Goal: Information Seeking & Learning: Learn about a topic

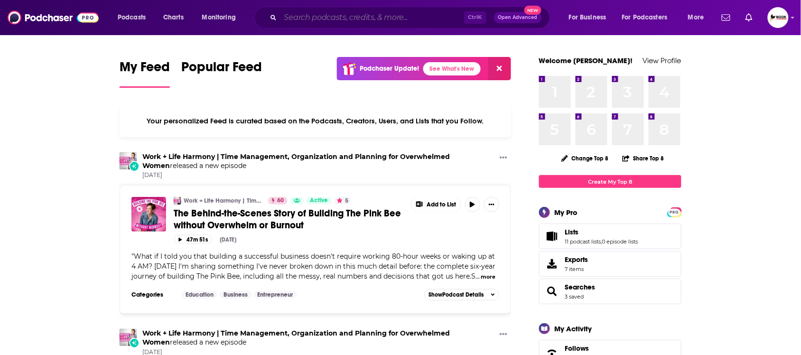
click at [375, 10] on input "Search podcasts, credits, & more..." at bounding box center [372, 17] width 184 height 15
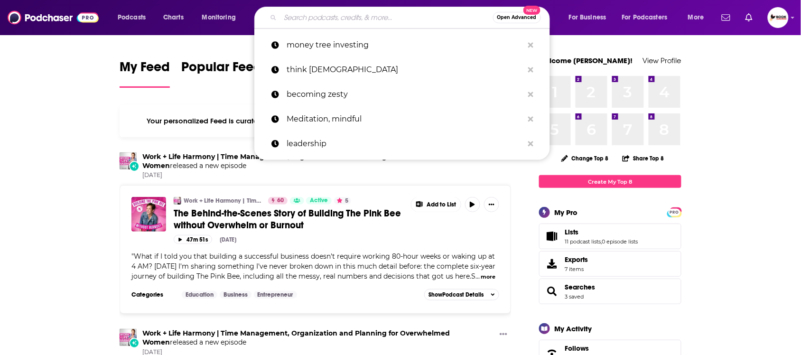
click at [328, 20] on input "Search podcasts, credits, & more..." at bounding box center [386, 17] width 213 height 15
paste input "management"
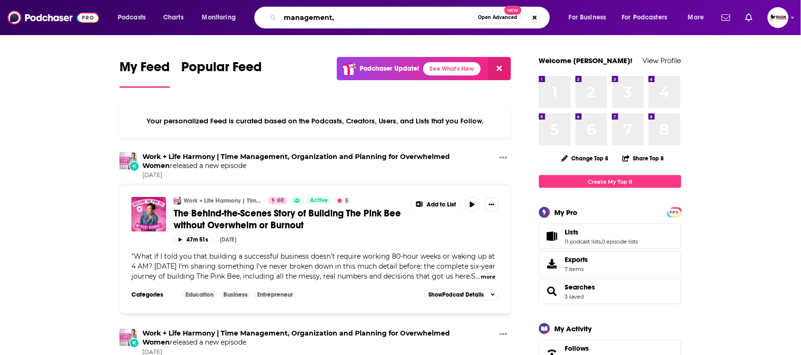
paste input "Leadership"
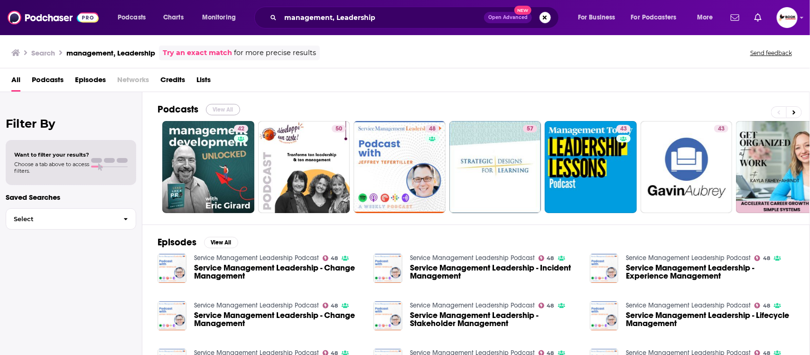
click at [214, 112] on button "View All" at bounding box center [223, 109] width 34 height 11
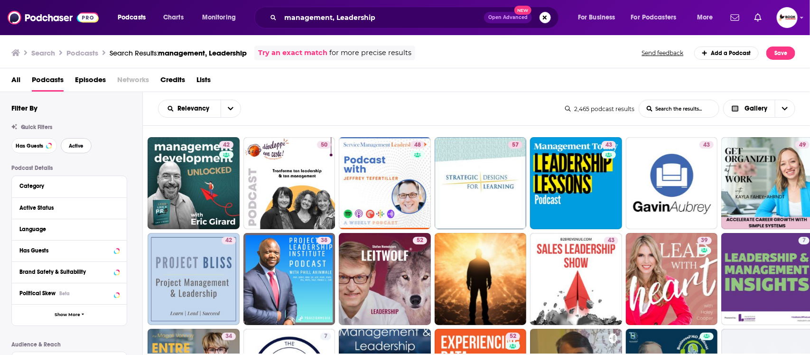
drag, startPoint x: 76, startPoint y: 146, endPoint x: 135, endPoint y: 150, distance: 59.4
click at [77, 146] on span "Active" at bounding box center [76, 145] width 15 height 5
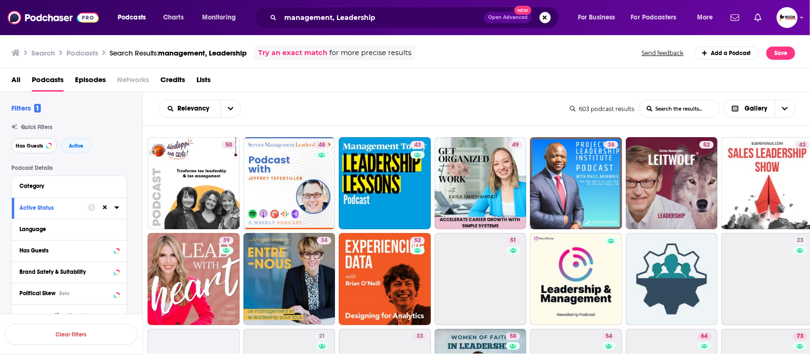
click at [22, 148] on span "Has Guests" at bounding box center [30, 145] width 28 height 5
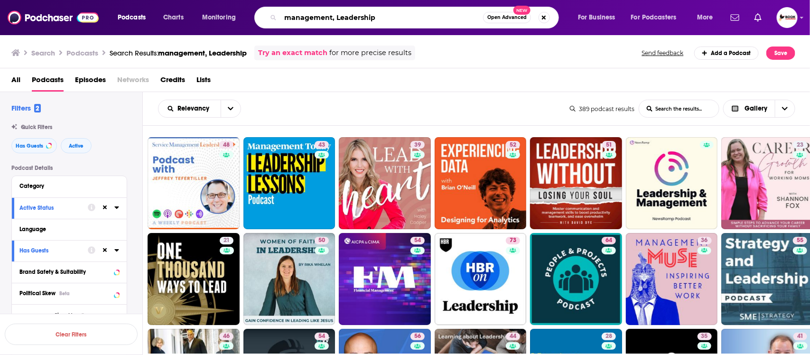
drag, startPoint x: 392, startPoint y: 17, endPoint x: 271, endPoint y: 19, distance: 121.0
click at [271, 19] on div "management, Leadership Open Advanced New" at bounding box center [406, 18] width 305 height 22
paste input "grief,"
type input "grief"
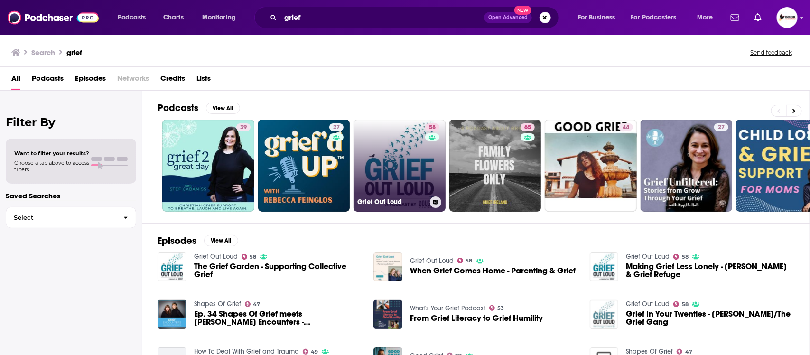
click at [413, 171] on link "58 Grief Out Loud" at bounding box center [400, 166] width 92 height 92
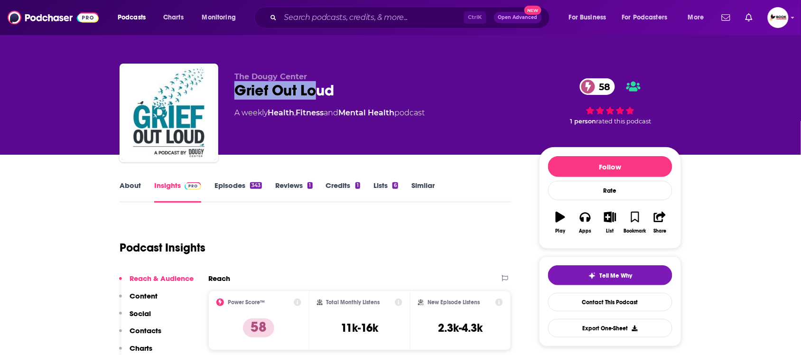
drag, startPoint x: 239, startPoint y: 90, endPoint x: 315, endPoint y: 90, distance: 75.9
click at [315, 90] on div "Grief Out Loud 58" at bounding box center [378, 90] width 289 height 19
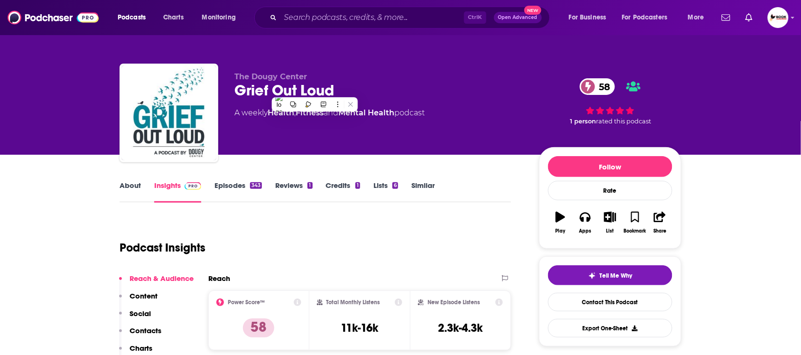
click at [360, 82] on div "Grief Out Loud 58" at bounding box center [378, 90] width 289 height 19
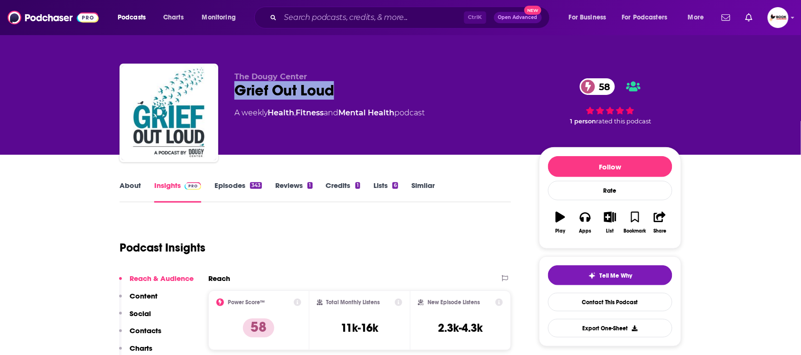
drag, startPoint x: 240, startPoint y: 89, endPoint x: 338, endPoint y: 89, distance: 98.2
click at [338, 89] on div "Grief Out Loud 58" at bounding box center [378, 90] width 289 height 19
copy h2 "Grief Out Loud"
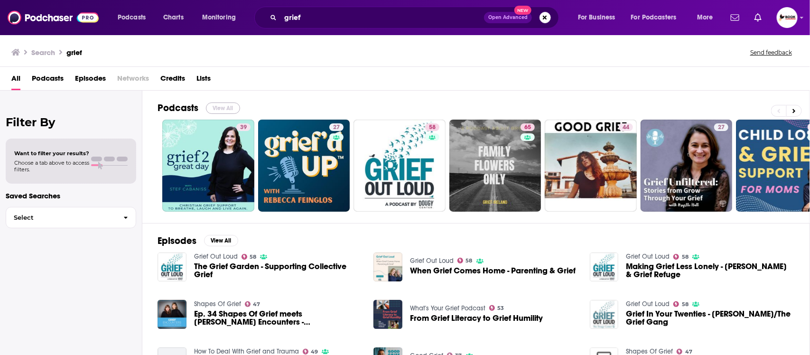
click at [228, 105] on button "View All" at bounding box center [223, 108] width 34 height 11
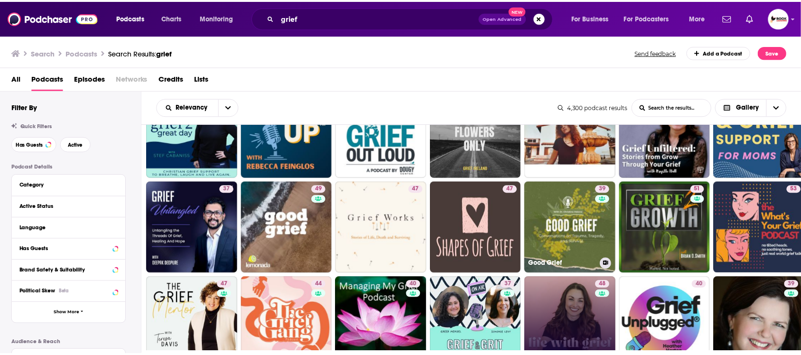
scroll to position [356, 0]
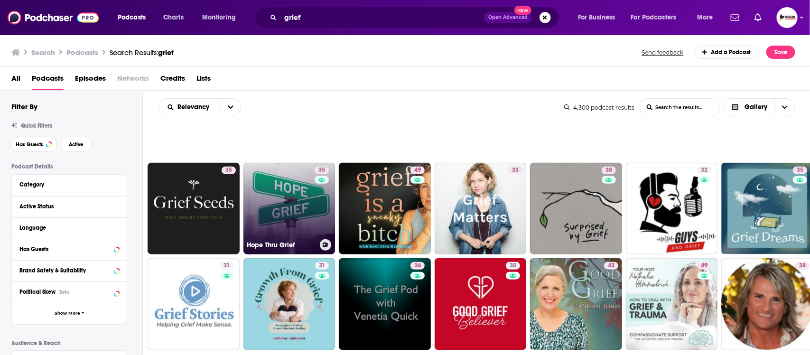
click at [307, 218] on link "35 Hope Thru Grief" at bounding box center [289, 209] width 92 height 92
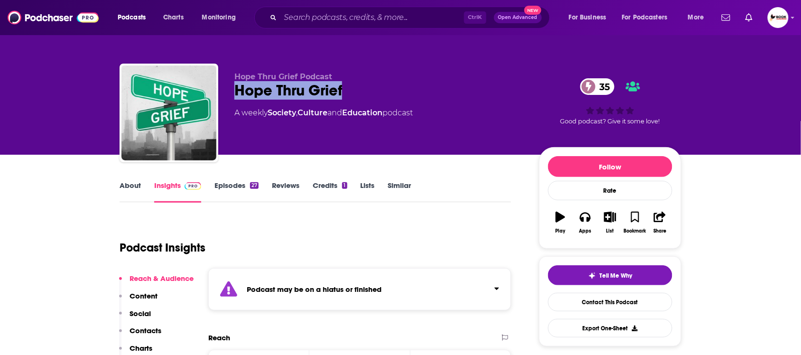
drag, startPoint x: 236, startPoint y: 89, endPoint x: 349, endPoint y: 88, distance: 112.9
click at [349, 88] on div "Hope Thru Grief 35" at bounding box center [378, 90] width 289 height 19
copy h2 "Hope Thru Grief"
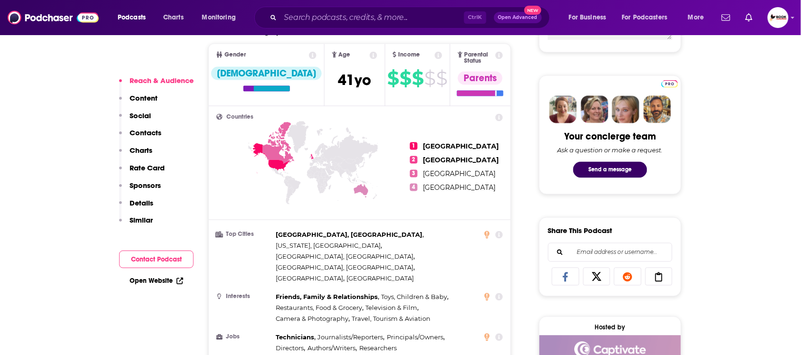
scroll to position [415, 0]
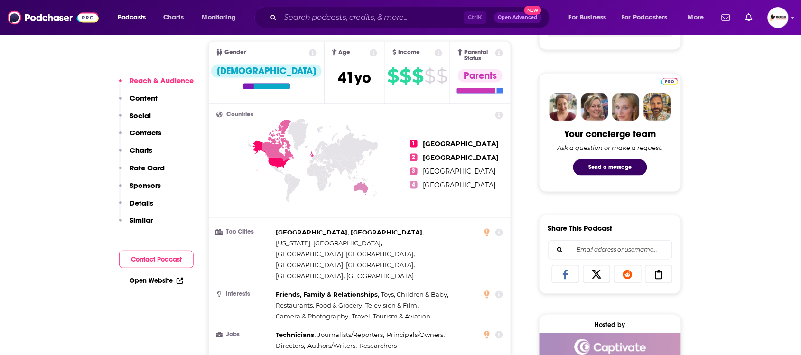
click at [153, 129] on p "Contacts" at bounding box center [146, 132] width 32 height 9
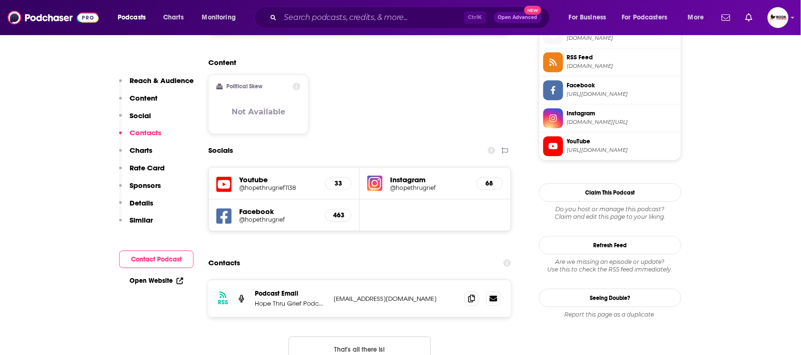
scroll to position [872, 0]
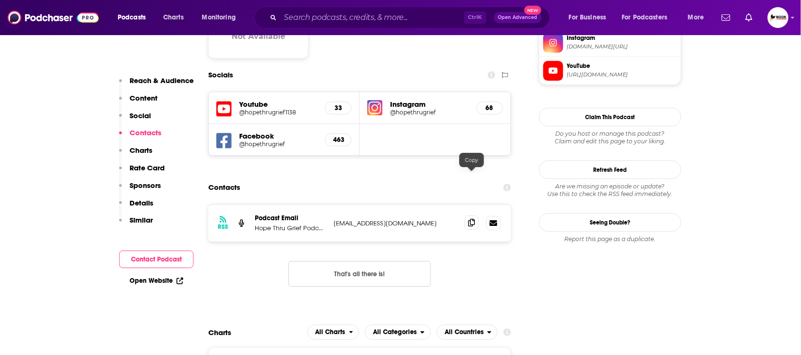
click at [472, 219] on icon at bounding box center [471, 223] width 7 height 8
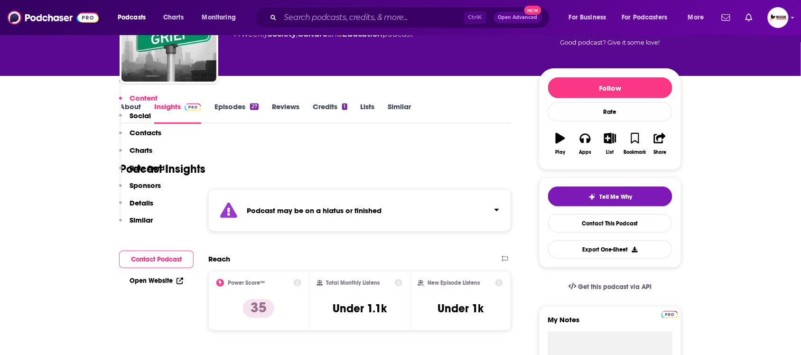
scroll to position [41, 0]
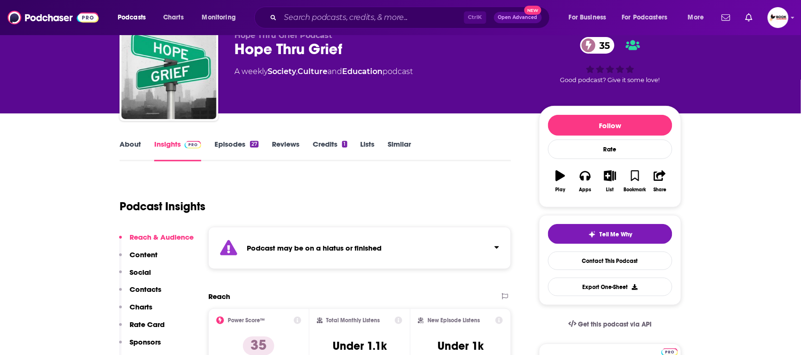
click at [237, 45] on div "Hope Thru Grief 35" at bounding box center [378, 49] width 289 height 19
drag, startPoint x: 237, startPoint y: 48, endPoint x: 345, endPoint y: 51, distance: 108.2
click at [345, 51] on div "Hope Thru Grief 35" at bounding box center [378, 49] width 289 height 19
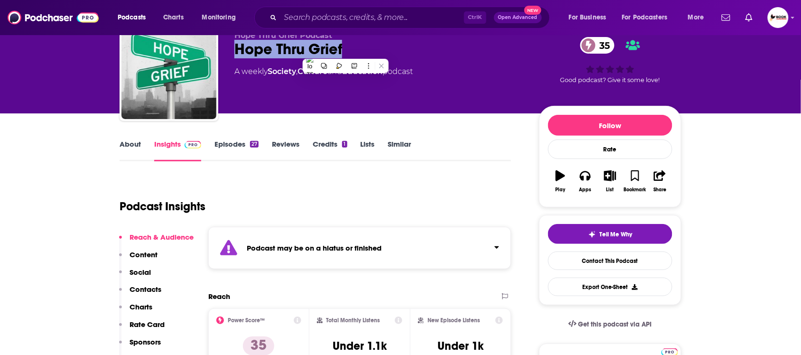
copy h2 "Hope Thru Grief"
click at [130, 141] on link "About" at bounding box center [130, 151] width 21 height 22
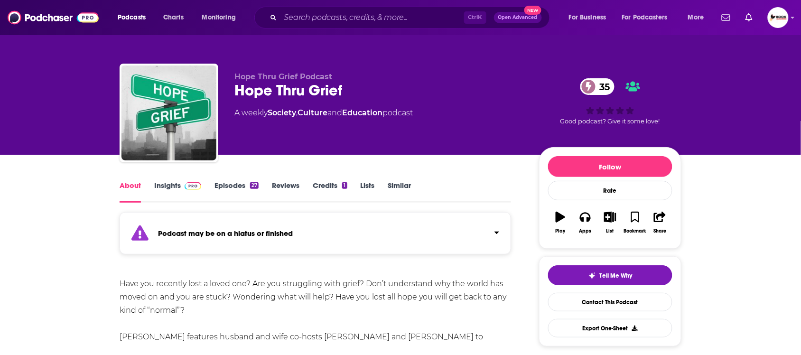
scroll to position [178, 0]
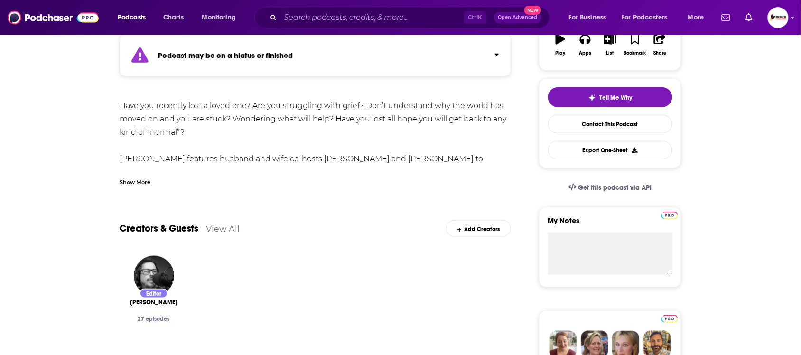
click at [145, 181] on div "Show More" at bounding box center [135, 181] width 31 height 9
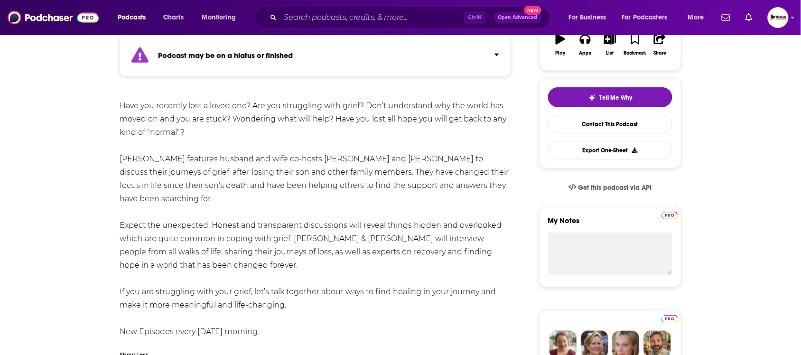
click at [325, 158] on div "Have you recently lost a loved one? Are you struggling with grief? Don’t unders…" at bounding box center [316, 218] width 392 height 239
copy div "Steve"
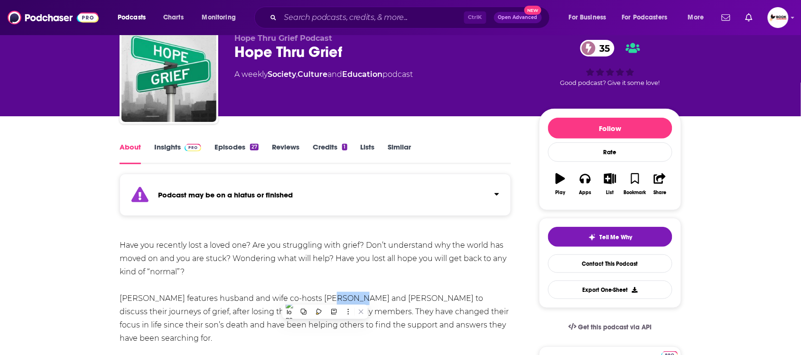
scroll to position [59, 0]
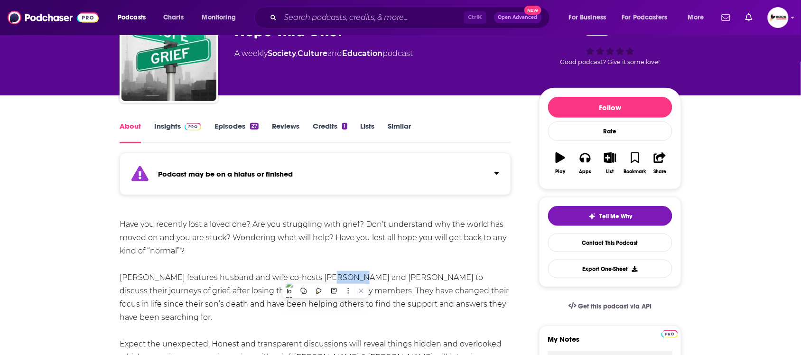
click at [170, 126] on link "Insights" at bounding box center [177, 132] width 47 height 22
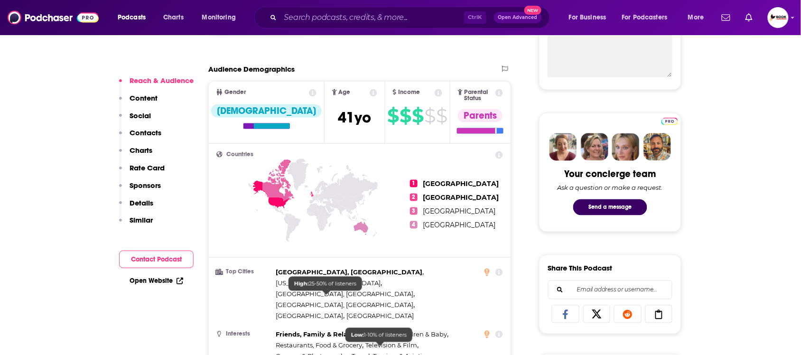
scroll to position [534, 0]
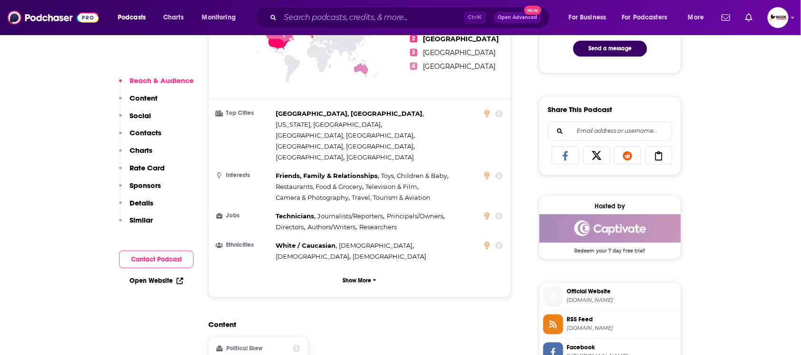
click at [149, 131] on p "Contacts" at bounding box center [146, 132] width 32 height 9
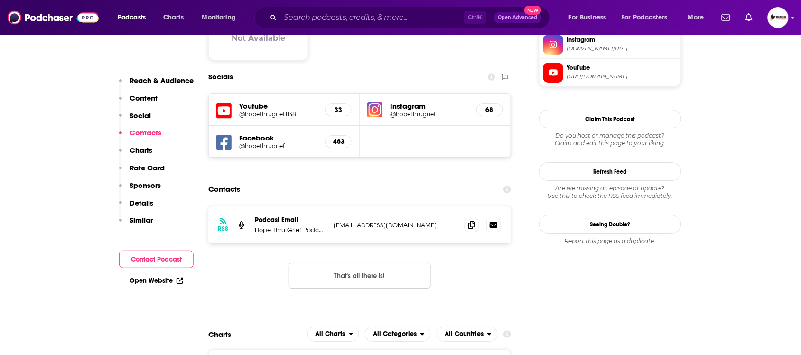
scroll to position [872, 0]
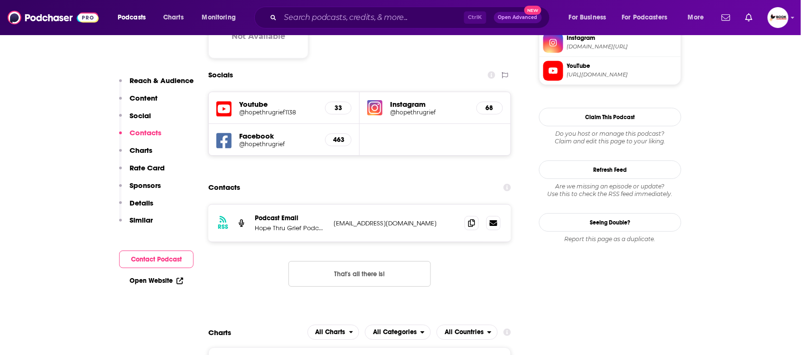
click at [158, 281] on link "Open Website" at bounding box center [157, 281] width 54 height 8
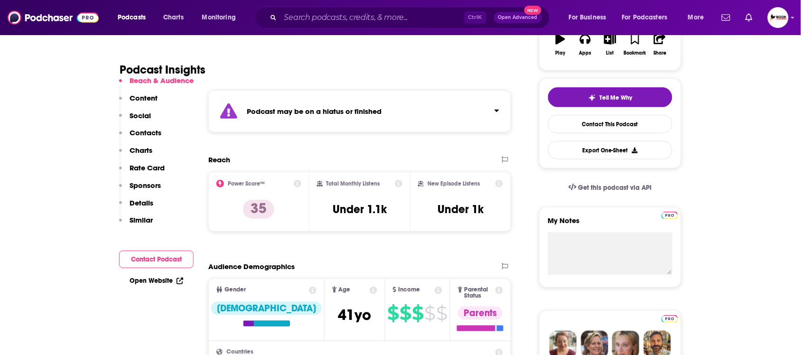
scroll to position [0, 0]
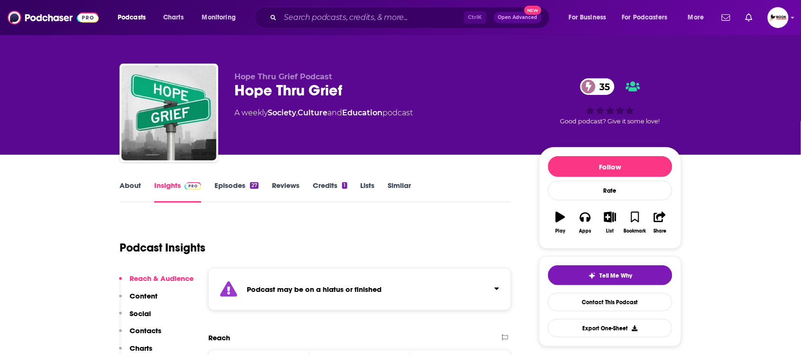
click at [140, 292] on p "Content" at bounding box center [144, 295] width 28 height 9
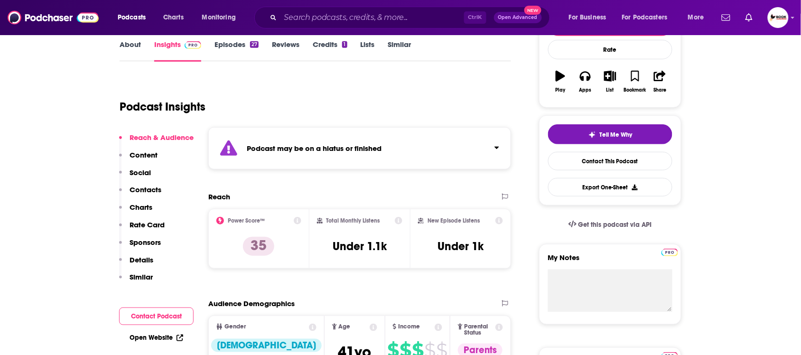
scroll to position [22, 0]
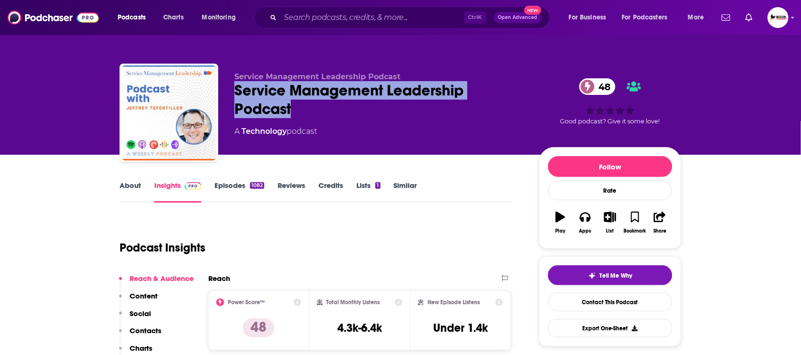
drag, startPoint x: 236, startPoint y: 86, endPoint x: 297, endPoint y: 112, distance: 65.9
click at [297, 112] on div "Service Management Leadership Podcast 48" at bounding box center [378, 99] width 289 height 37
copy h2 "Service Management Leadership Podcast"
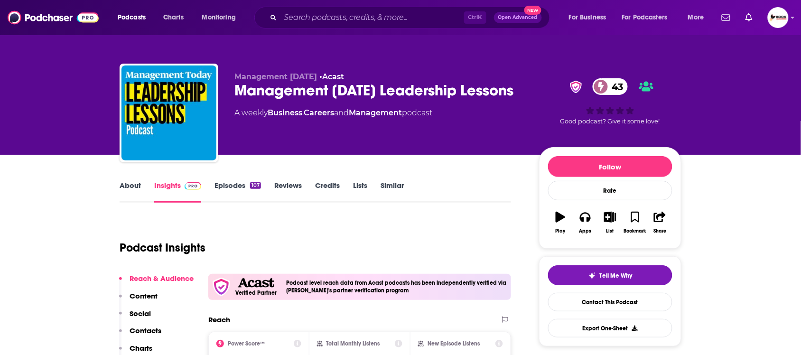
drag, startPoint x: 236, startPoint y: 89, endPoint x: 296, endPoint y: 110, distance: 63.2
click at [296, 100] on div "Management Today's Leadership Lessons 43" at bounding box center [378, 90] width 289 height 19
copy h2 "Management [DATE] Leadership Lessons"
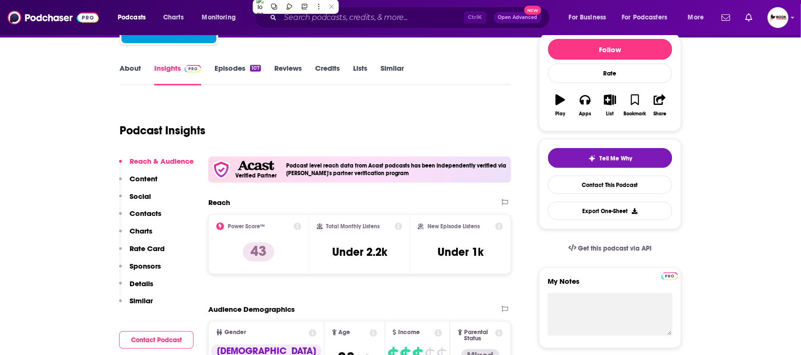
scroll to position [119, 0]
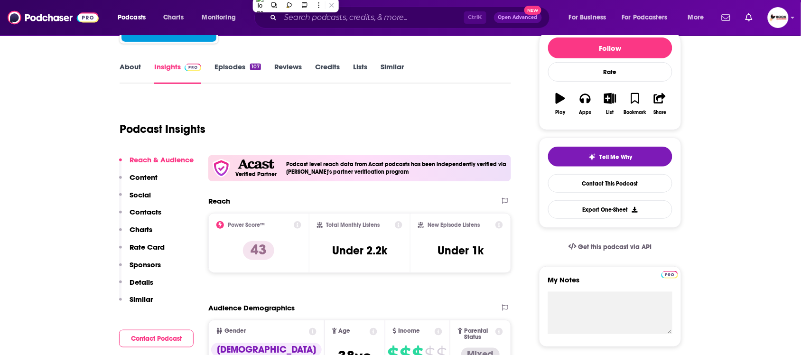
click at [150, 210] on p "Contacts" at bounding box center [146, 211] width 32 height 9
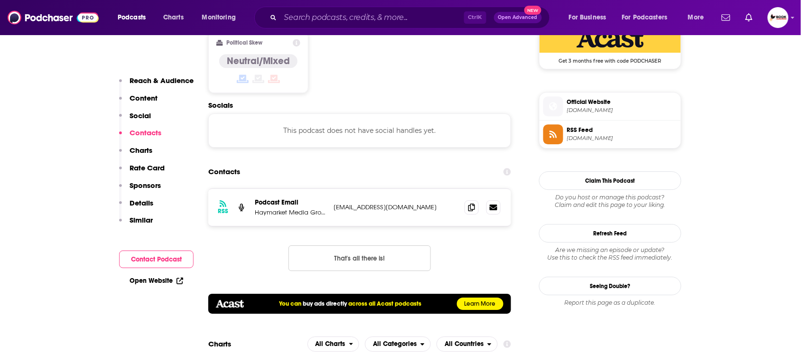
scroll to position [806, 0]
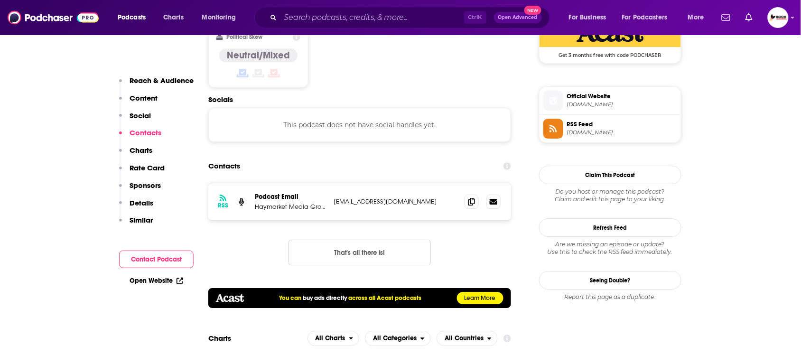
drag, startPoint x: 357, startPoint y: 177, endPoint x: 251, endPoint y: 209, distance: 111.5
click at [251, 209] on div "RSS Podcast Email Haymarket Media Group Ltd nav.pal@haymarket.com nav.pal@hayma…" at bounding box center [359, 232] width 303 height 98
click at [475, 197] on icon at bounding box center [471, 201] width 7 height 8
click at [146, 280] on link "Open Website" at bounding box center [157, 281] width 54 height 8
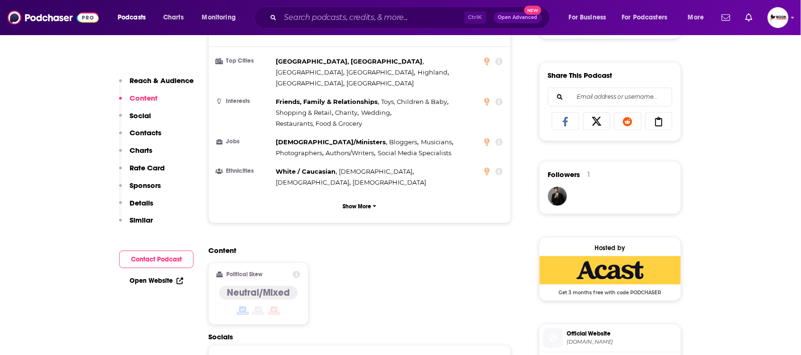
click at [162, 84] on p "Reach & Audience" at bounding box center [162, 80] width 64 height 9
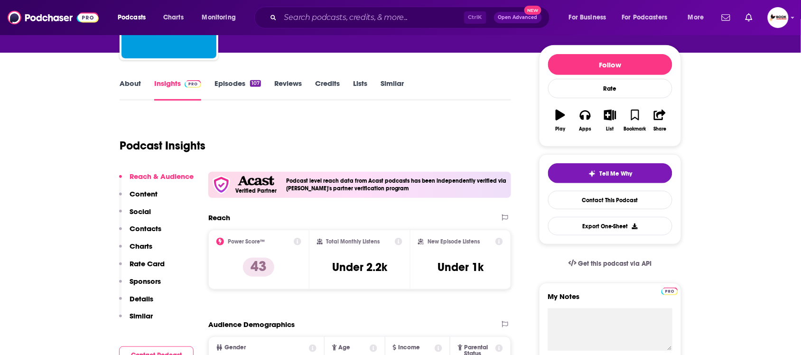
scroll to position [0, 0]
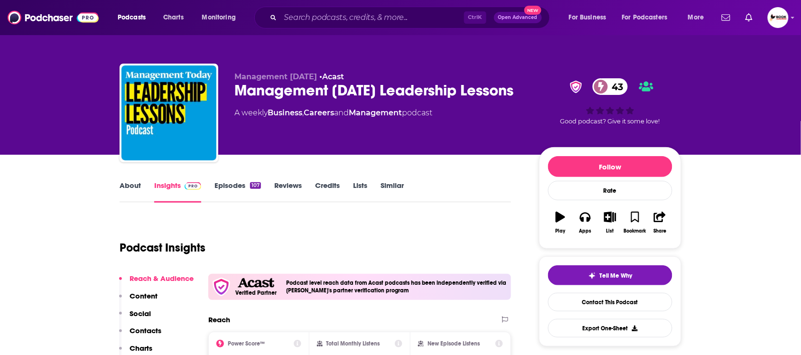
click at [134, 183] on link "About" at bounding box center [130, 192] width 21 height 22
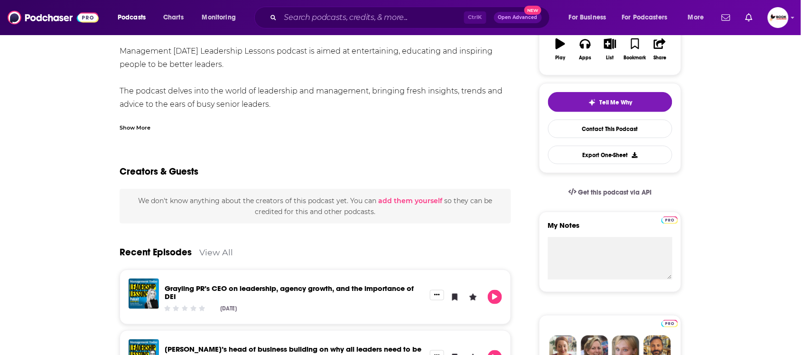
scroll to position [178, 0]
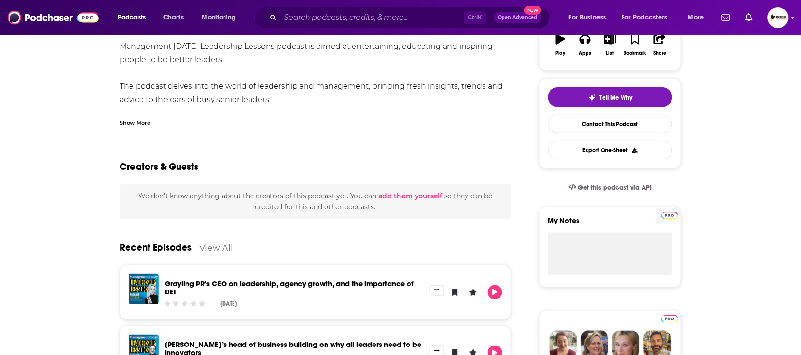
click at [143, 122] on div "Show More" at bounding box center [135, 122] width 31 height 9
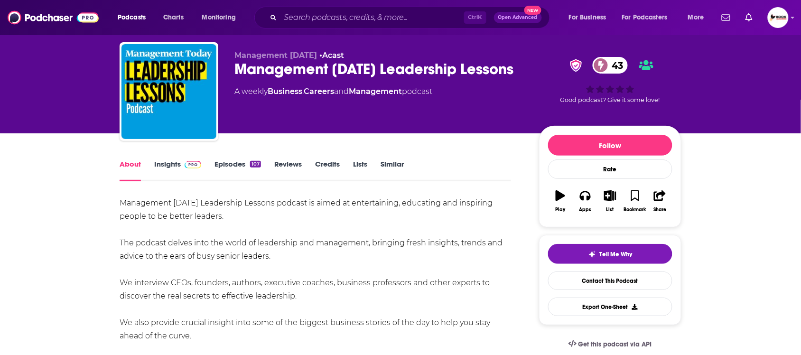
scroll to position [0, 0]
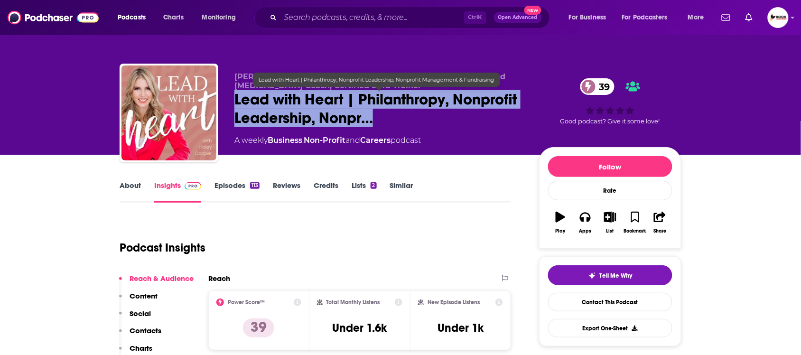
drag, startPoint x: 236, startPoint y: 100, endPoint x: 376, endPoint y: 124, distance: 142.1
click at [376, 124] on span "Lead with Heart | Philanthropy, Nonprofit Leadership, Nonpr…" at bounding box center [378, 108] width 289 height 37
copy h2 "Lead with Heart | Philanthropy, Nonprofit Leadership, Nonpr…"
click at [236, 97] on span "Lead with Heart | Philanthropy, Nonprofit Leadership, Nonpr…" at bounding box center [378, 108] width 289 height 37
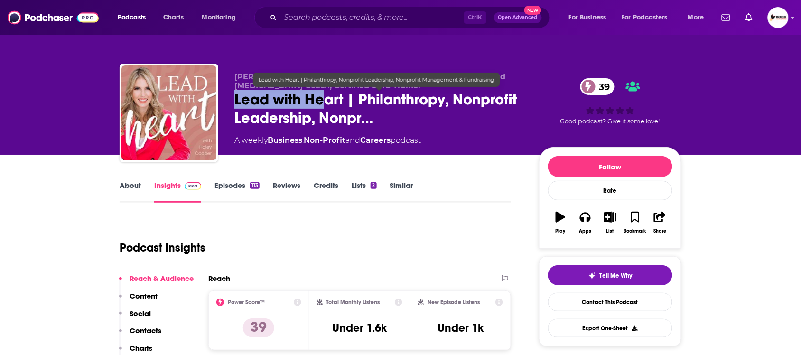
drag, startPoint x: 235, startPoint y: 95, endPoint x: 320, endPoint y: 102, distance: 85.2
click at [320, 102] on span "Lead with Heart | Philanthropy, Nonprofit Leadership, Nonpr…" at bounding box center [378, 108] width 289 height 37
click at [228, 104] on div "Haley Cooper | Certified Fundraising Executive (CFRE), Certified Stress Managem…" at bounding box center [401, 115] width 562 height 103
drag, startPoint x: 234, startPoint y: 97, endPoint x: 345, endPoint y: 97, distance: 110.6
click at [345, 97] on span "Lead with Heart | Philanthropy, Nonprofit Leadership, Nonpr…" at bounding box center [378, 108] width 289 height 37
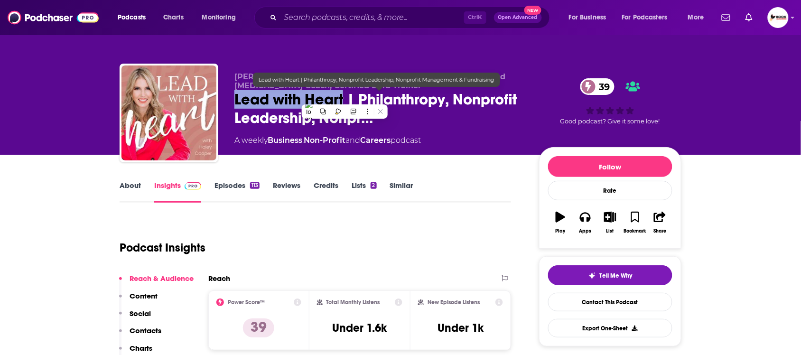
copy h2 "Lead with Heart"
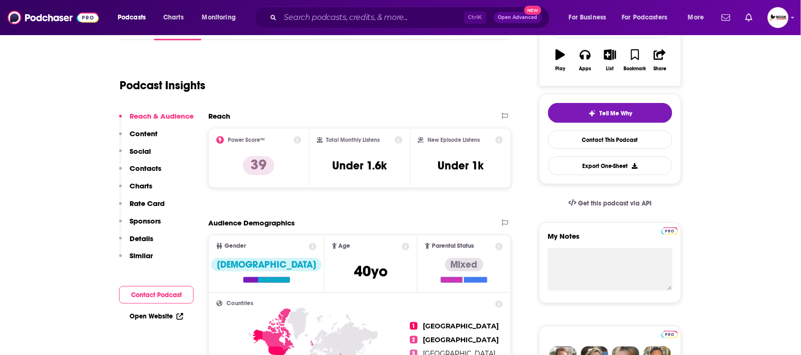
scroll to position [178, 0]
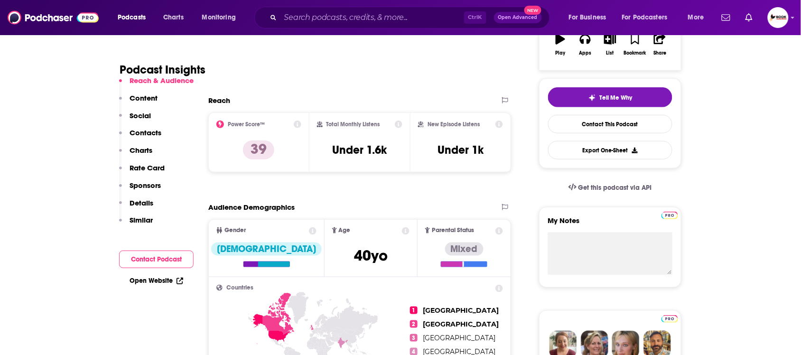
click at [153, 134] on p "Contacts" at bounding box center [146, 132] width 32 height 9
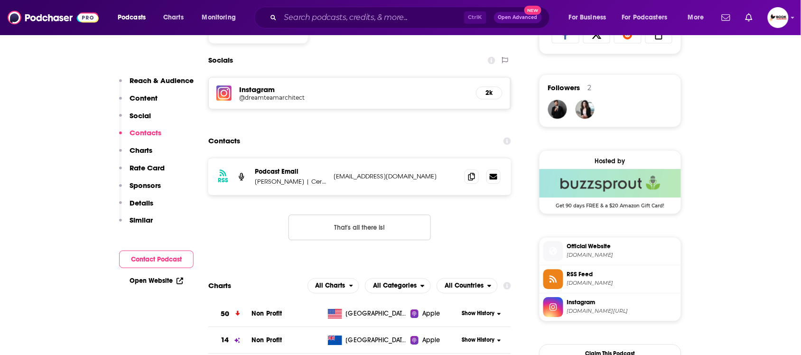
scroll to position [656, 0]
click at [470, 176] on icon at bounding box center [471, 176] width 7 height 8
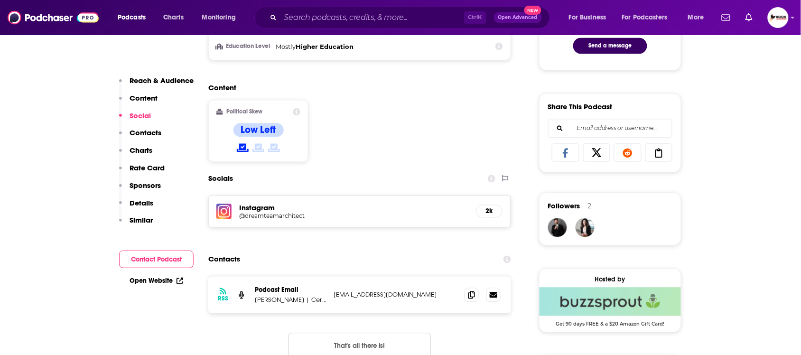
click at [188, 77] on p "Reach & Audience" at bounding box center [162, 80] width 64 height 9
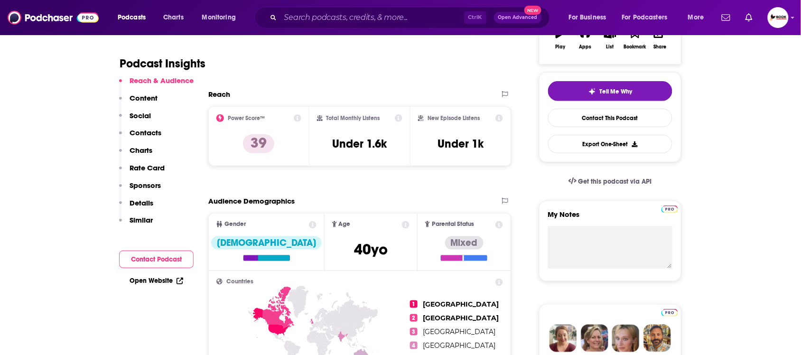
scroll to position [141, 0]
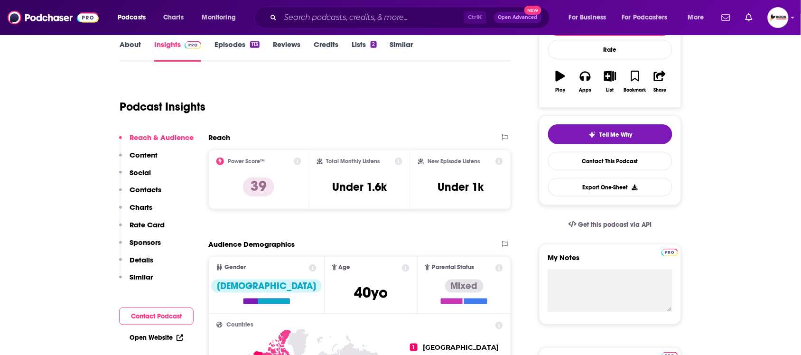
click at [137, 43] on link "About" at bounding box center [130, 51] width 21 height 22
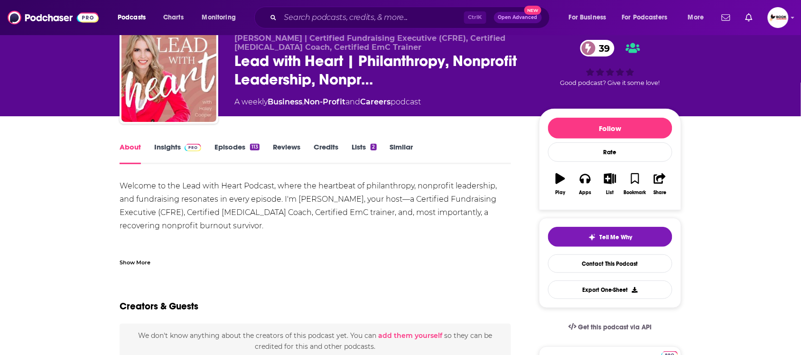
scroll to position [59, 0]
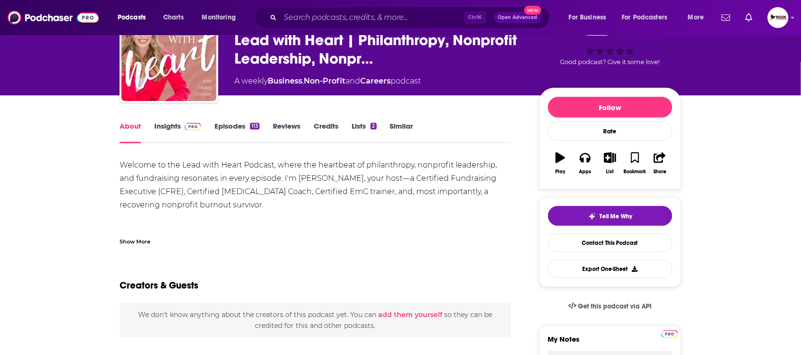
click at [134, 239] on div "Show More" at bounding box center [135, 240] width 31 height 9
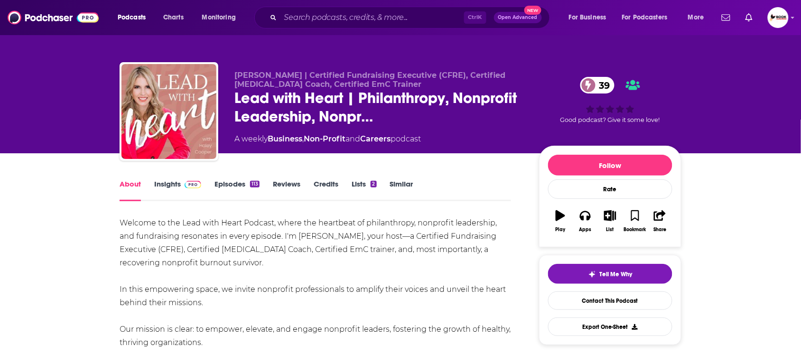
scroll to position [0, 0]
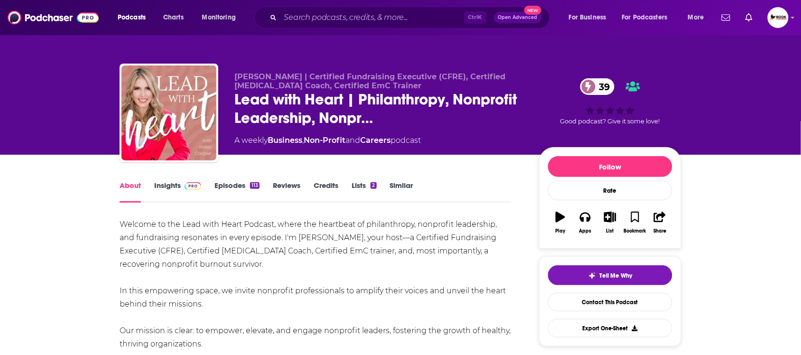
click at [179, 181] on link "Insights" at bounding box center [177, 192] width 47 height 22
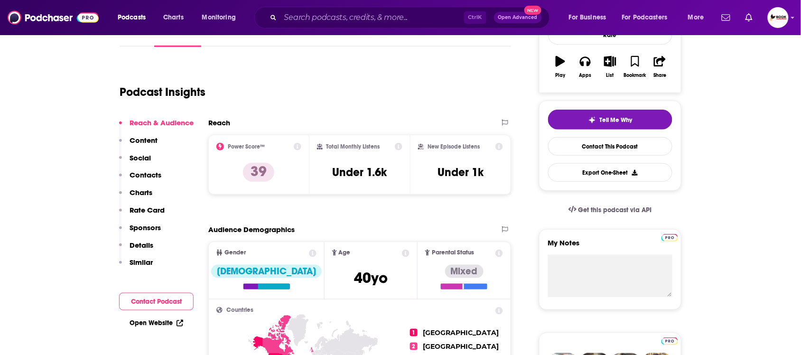
scroll to position [237, 0]
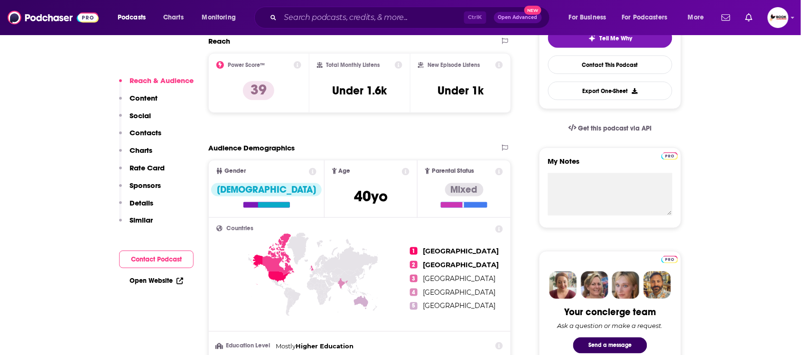
click at [160, 134] on p "Contacts" at bounding box center [146, 132] width 32 height 9
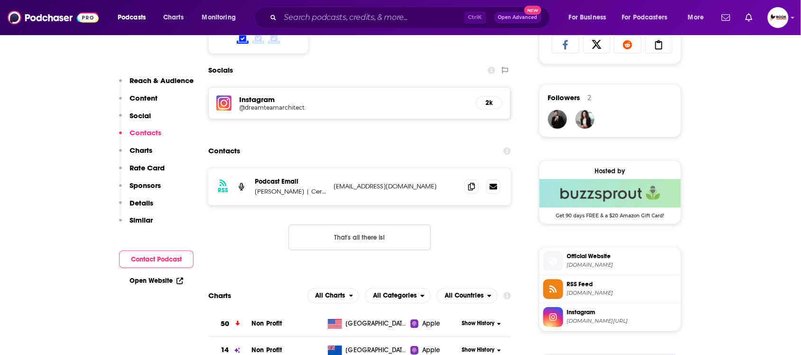
scroll to position [656, 0]
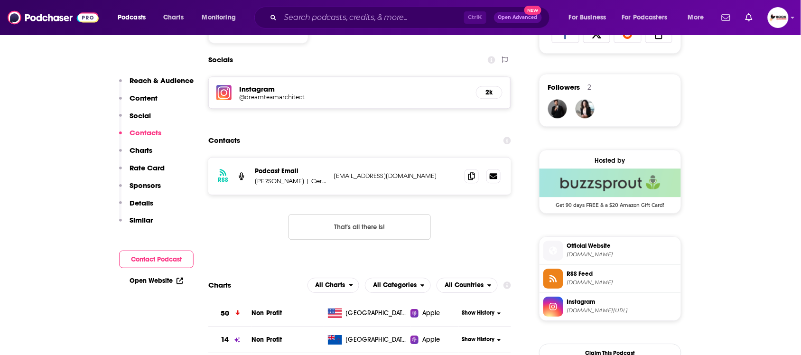
click at [164, 278] on link "Open Website" at bounding box center [157, 281] width 54 height 8
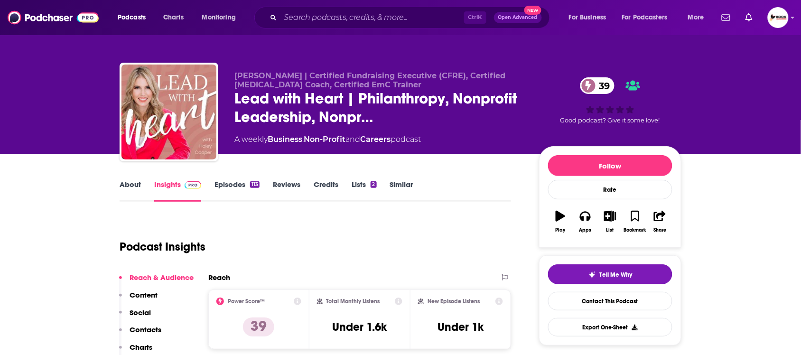
scroll to position [0, 0]
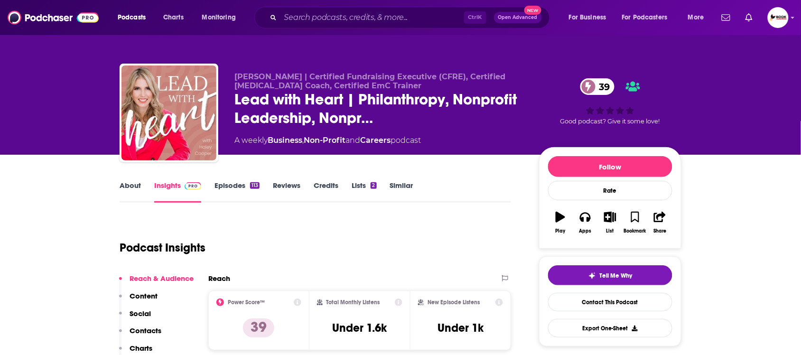
click at [121, 183] on link "About" at bounding box center [130, 192] width 21 height 22
